Goal: Find contact information: Find contact information

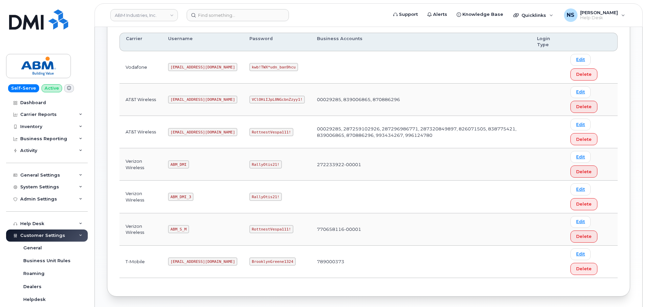
scroll to position [71, 0]
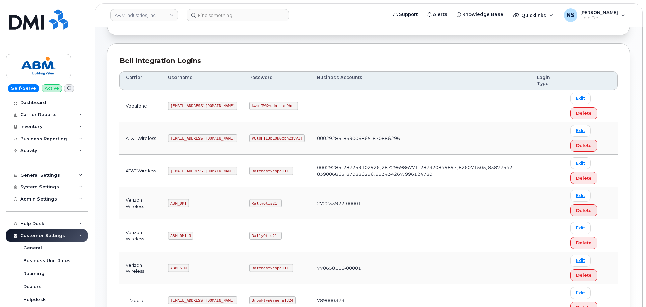
click at [190, 140] on code "[EMAIL_ADDRESS][DOMAIN_NAME]" at bounding box center [202, 139] width 69 height 8
click at [183, 169] on code "[EMAIL_ADDRESS][DOMAIN_NAME]" at bounding box center [202, 171] width 69 height 8
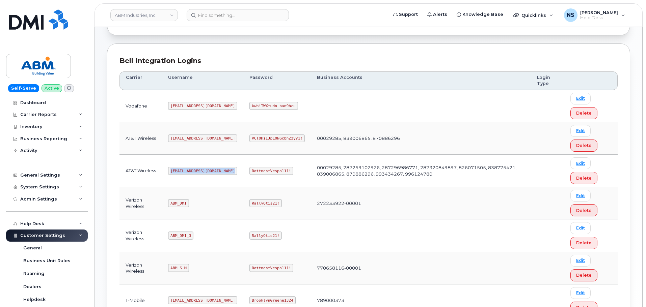
click at [183, 169] on code "[EMAIL_ADDRESS][DOMAIN_NAME]" at bounding box center [202, 171] width 69 height 8
copy code "[EMAIL_ADDRESS][DOMAIN_NAME]"
click at [249, 173] on code "RottnestVespa111!" at bounding box center [271, 171] width 44 height 8
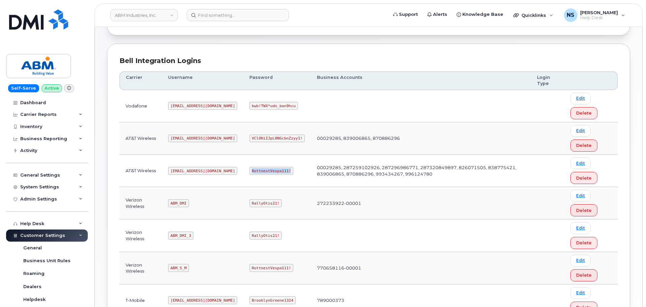
click at [249, 173] on code "RottnestVespa111!" at bounding box center [271, 171] width 44 height 8
copy code "RottnestVespa111!"
click at [190, 168] on code "[EMAIL_ADDRESS][DOMAIN_NAME]" at bounding box center [202, 171] width 69 height 8
drag, startPoint x: 190, startPoint y: 168, endPoint x: 188, endPoint y: 157, distance: 12.0
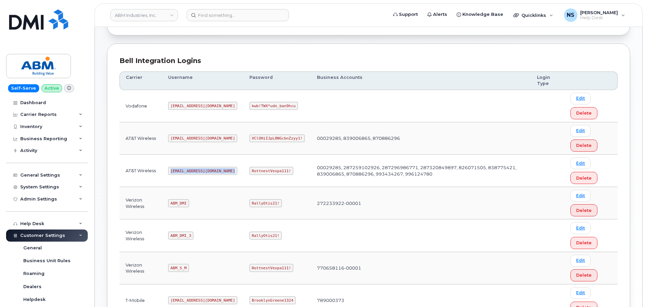
click at [190, 168] on code "[EMAIL_ADDRESS][DOMAIN_NAME]" at bounding box center [202, 171] width 69 height 8
copy code "[EMAIL_ADDRESS][DOMAIN_NAME]"
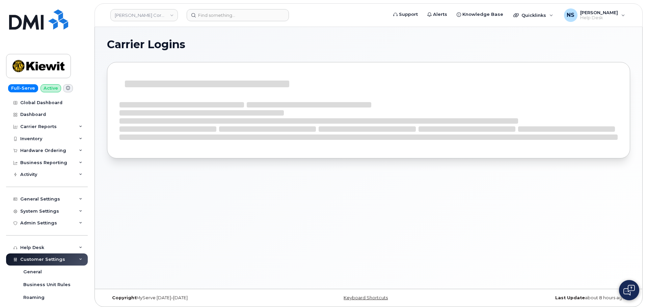
click at [204, 7] on header "Kiewit Corporation Support Alerts Knowledge Base Quicklinks Suspend / Cancel De…" at bounding box center [368, 15] width 548 height 24
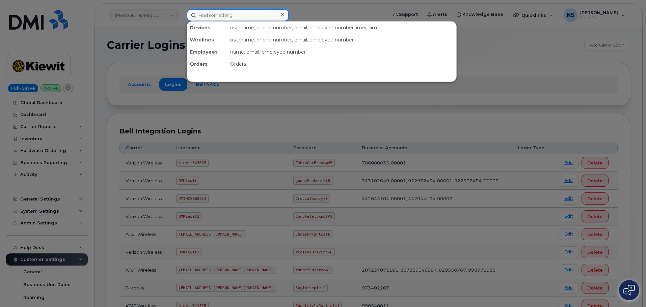
click at [207, 11] on input at bounding box center [238, 15] width 102 height 12
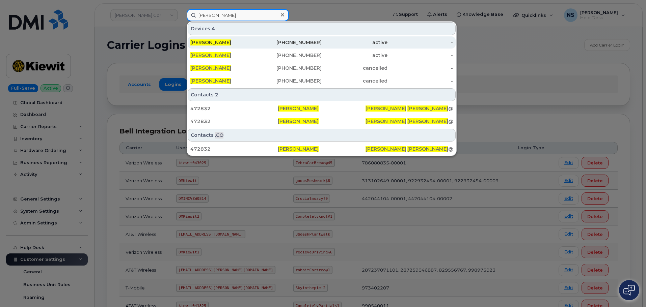
type input "Jackson Daly"
click at [265, 42] on div "720-724-6598" at bounding box center [289, 42] width 66 height 7
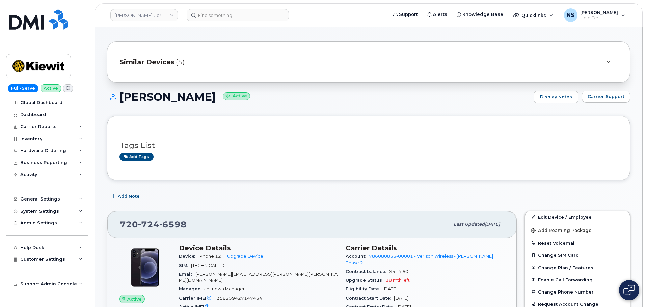
scroll to position [135, 0]
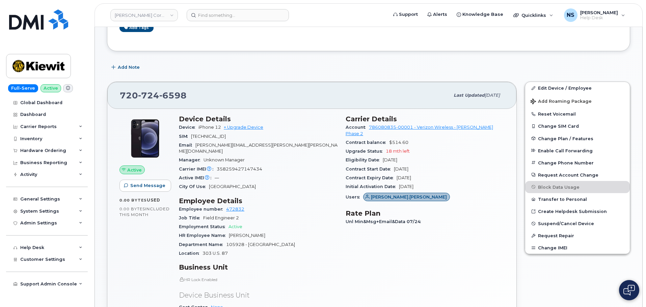
click at [171, 100] on div "[PHONE_NUMBER]" at bounding box center [285, 95] width 330 height 14
click at [171, 100] on span "6598" at bounding box center [172, 95] width 27 height 10
copy span "720 724 6598"
